Goal: Check status: Check status

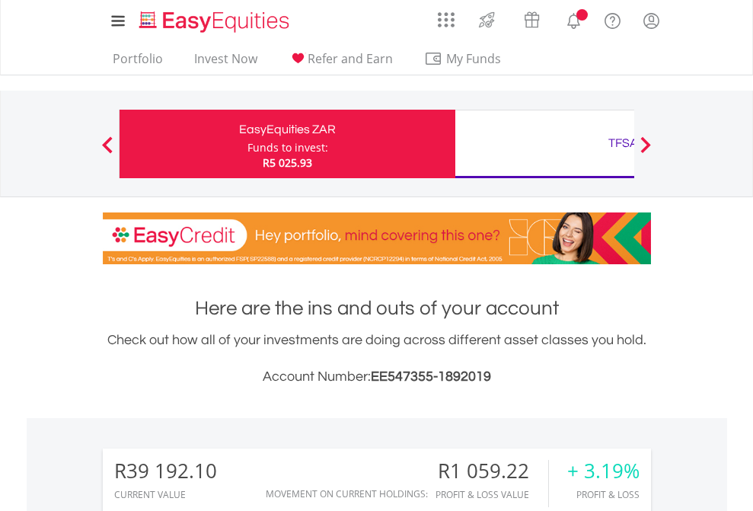
scroll to position [146, 239]
click at [247, 144] on div "Funds to invest:" at bounding box center [287, 147] width 81 height 15
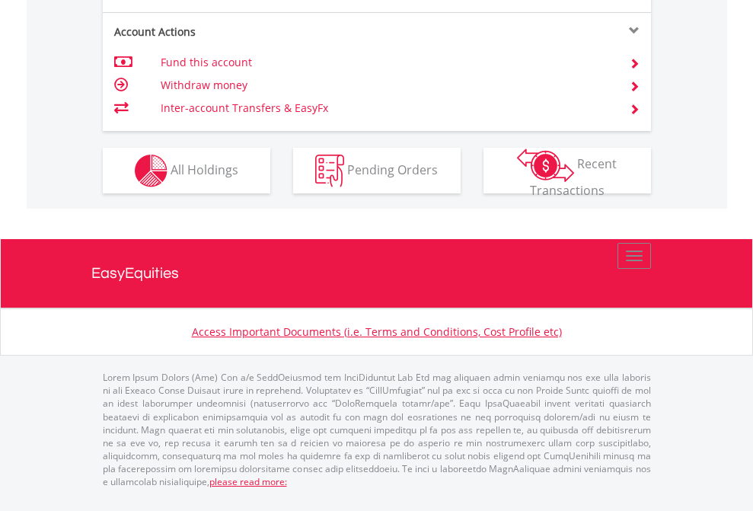
scroll to position [1358, 0]
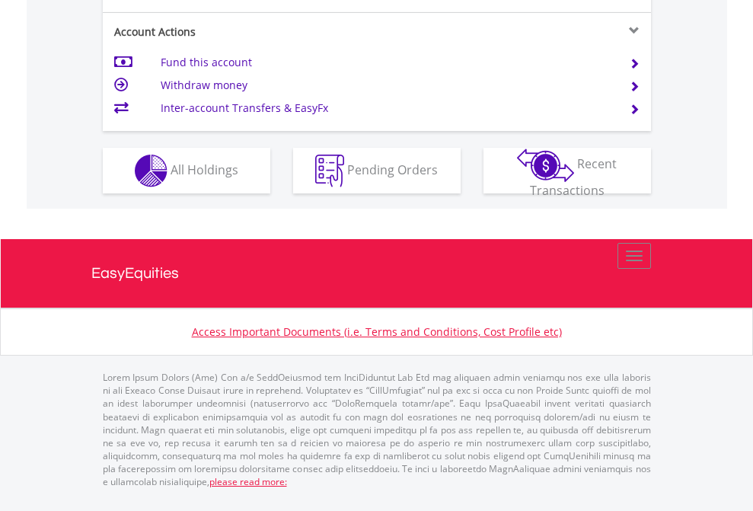
scroll to position [1428, 0]
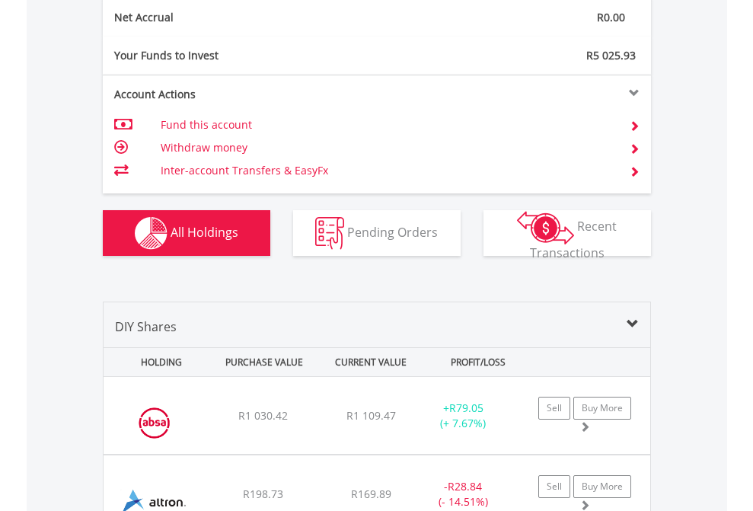
scroll to position [1723, 0]
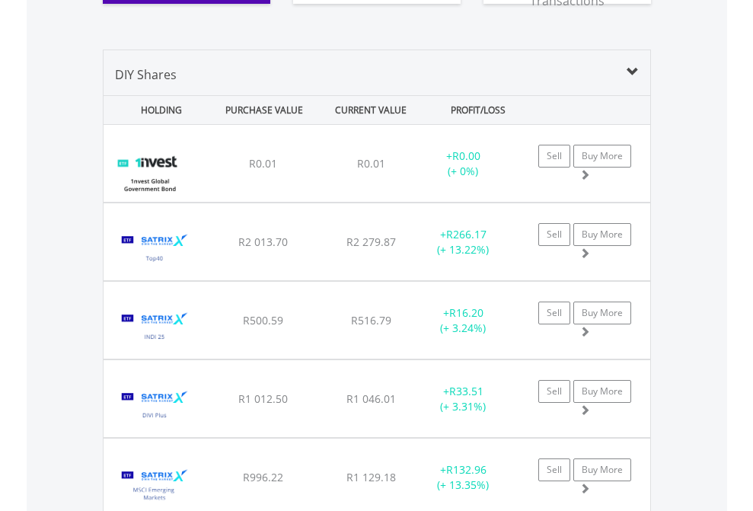
scroll to position [1692, 0]
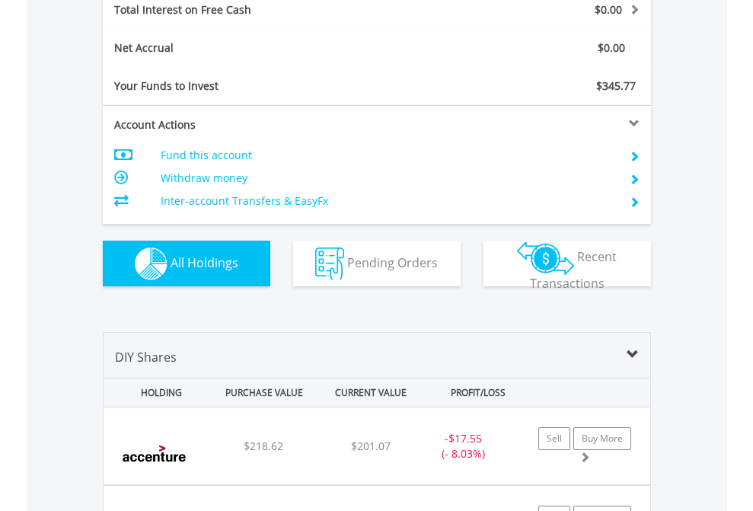
scroll to position [1753, 0]
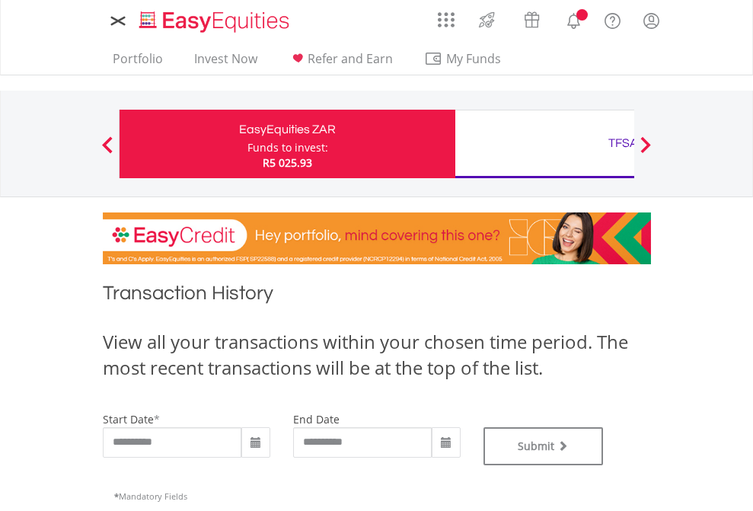
type input "**********"
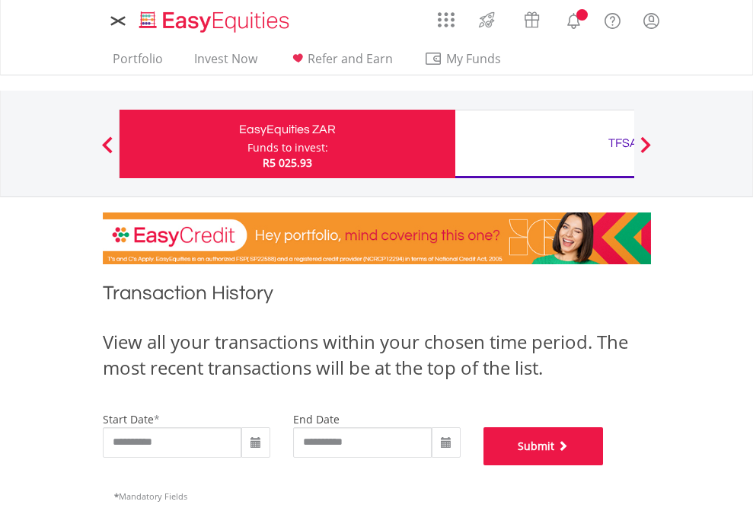
click at [603, 465] on button "Submit" at bounding box center [543, 446] width 120 height 38
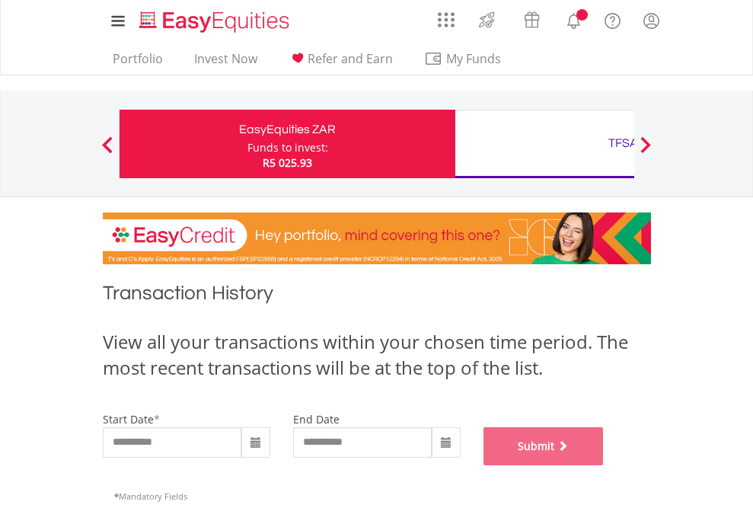
scroll to position [617, 0]
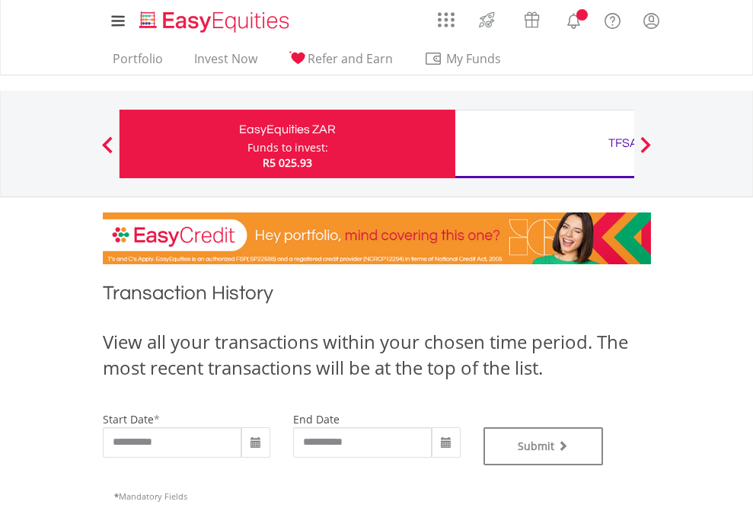
click at [544, 144] on div "TFSA" at bounding box center [622, 142] width 317 height 21
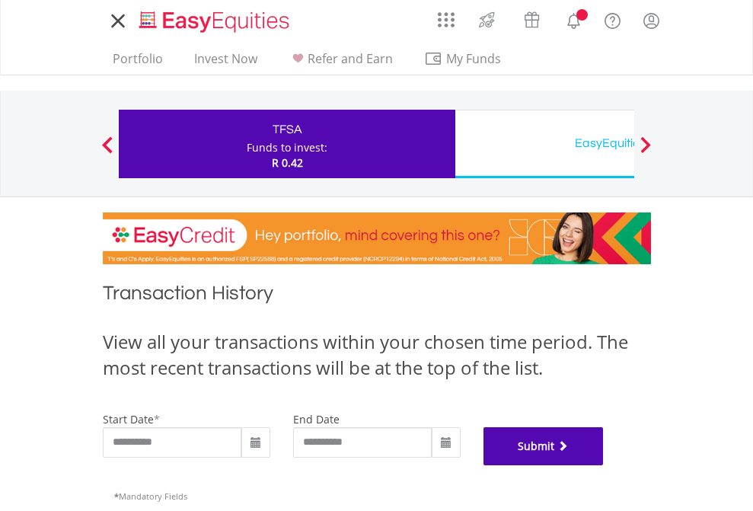
click at [603, 465] on button "Submit" at bounding box center [543, 446] width 120 height 38
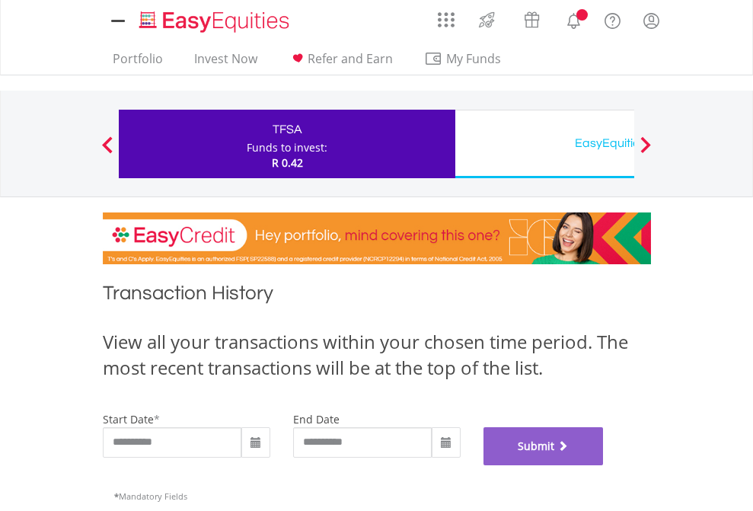
scroll to position [617, 0]
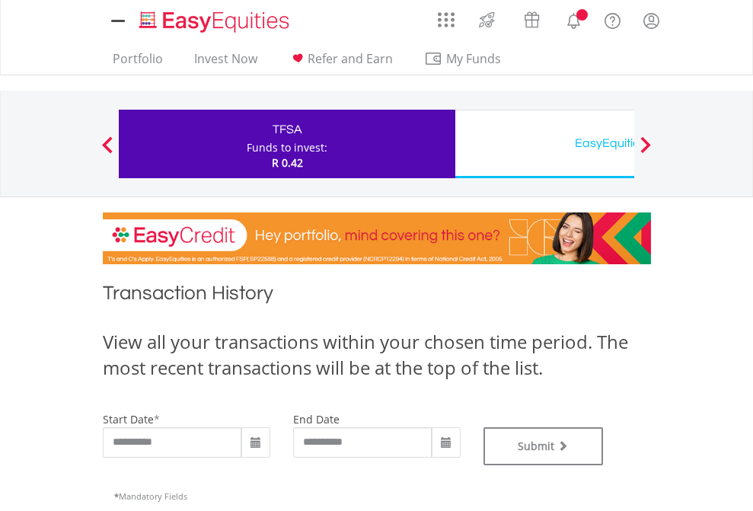
click at [544, 144] on div "EasyEquities USD" at bounding box center [622, 142] width 317 height 21
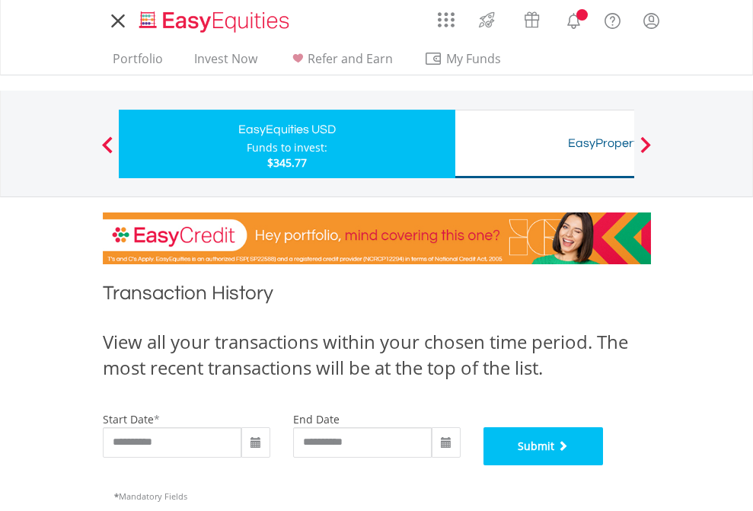
click at [603, 465] on button "Submit" at bounding box center [543, 446] width 120 height 38
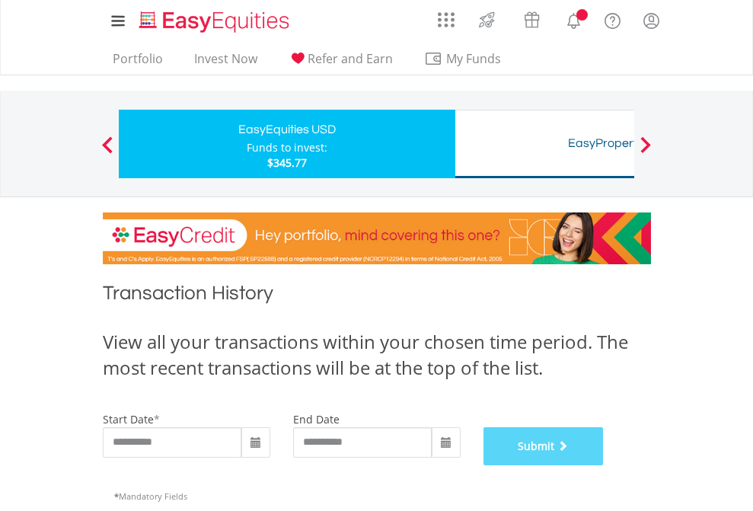
scroll to position [617, 0]
